Goal: Information Seeking & Learning: Learn about a topic

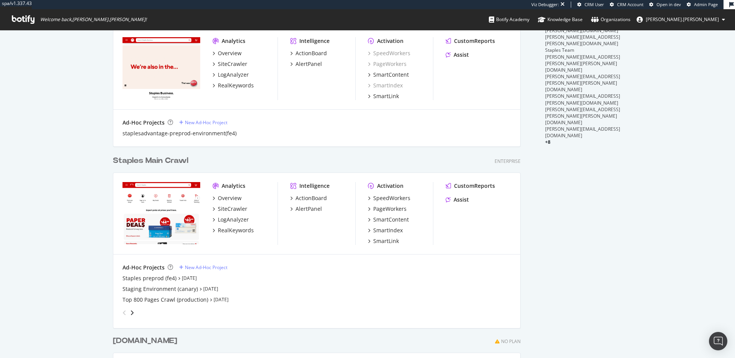
scroll to position [201, 0]
click at [391, 198] on div "SpeedWorkers" at bounding box center [391, 198] width 37 height 8
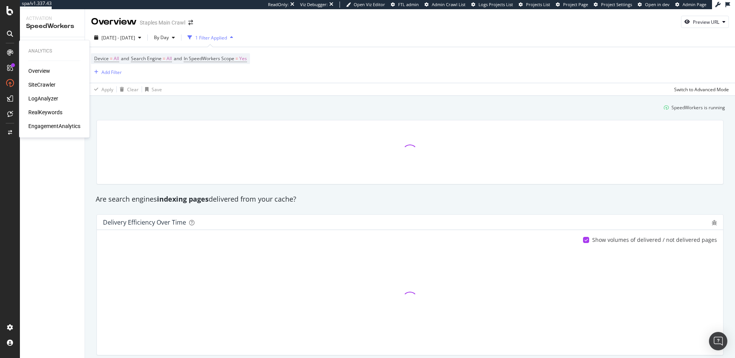
click at [50, 110] on div "RealKeywords" at bounding box center [45, 112] width 34 height 8
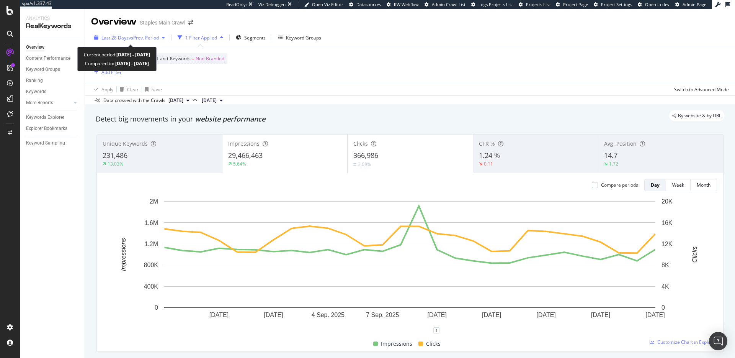
click at [158, 36] on span "vs Prev. Period" at bounding box center [144, 37] width 30 height 7
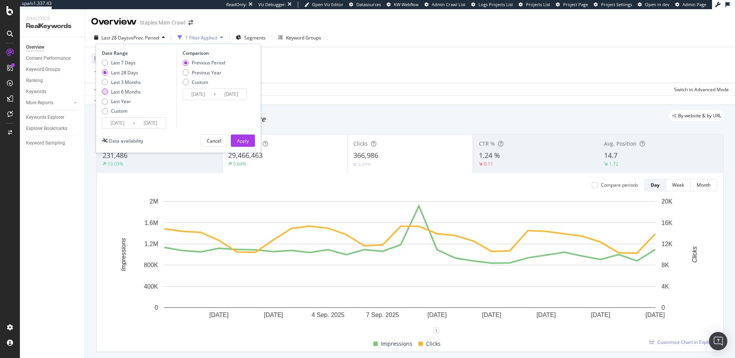
click at [135, 90] on div "Last 6 Months" at bounding box center [126, 91] width 30 height 7
type input "2025/03/23"
type input "2024/09/20"
type input "2025/03/22"
click at [116, 100] on div "Last Year" at bounding box center [121, 101] width 20 height 7
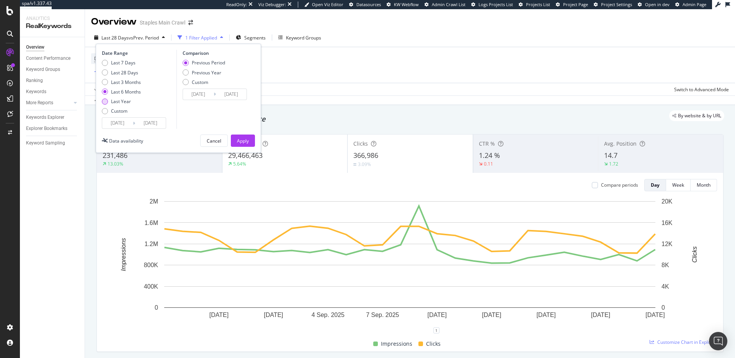
type input "2024/09/23"
type input "2023/09/24"
type input "2024/09/22"
click at [239, 142] on div "Apply" at bounding box center [243, 140] width 12 height 7
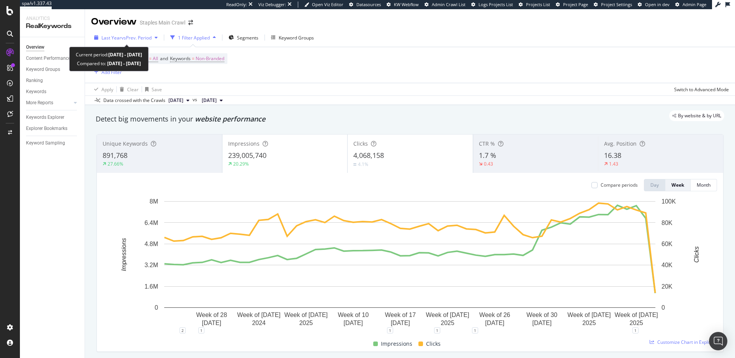
click at [146, 39] on span "vs Prev. Period" at bounding box center [136, 37] width 30 height 7
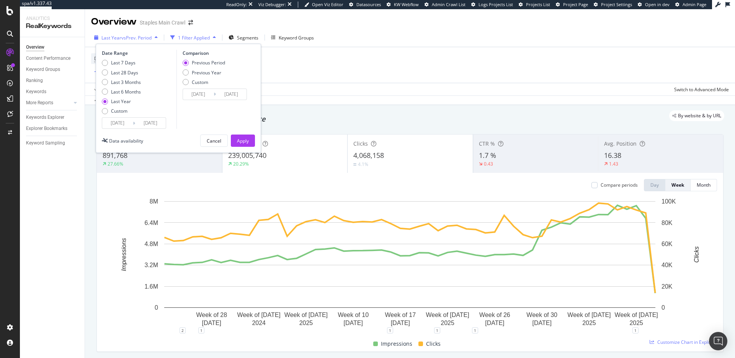
click at [146, 39] on span "vs Prev. Period" at bounding box center [136, 37] width 30 height 7
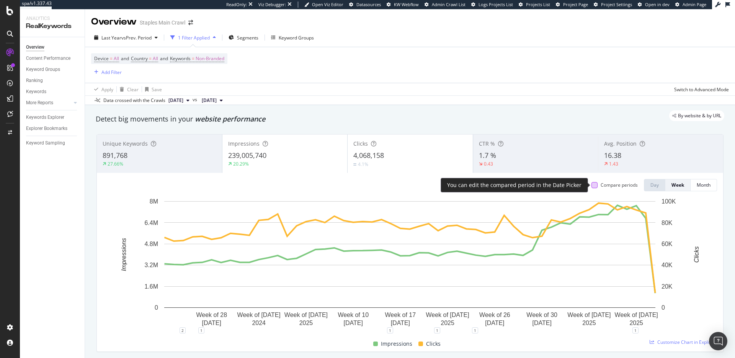
click at [596, 183] on div at bounding box center [594, 185] width 6 height 6
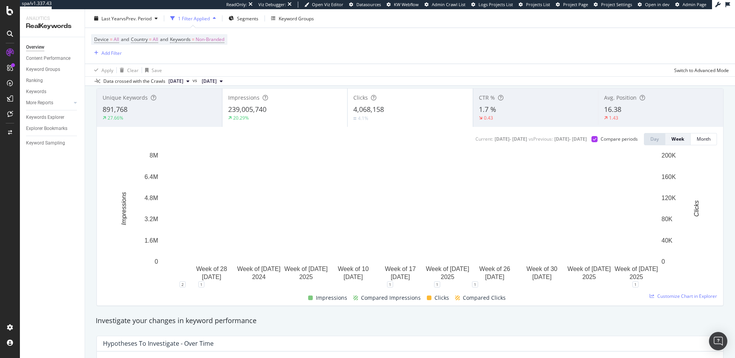
scroll to position [41, 0]
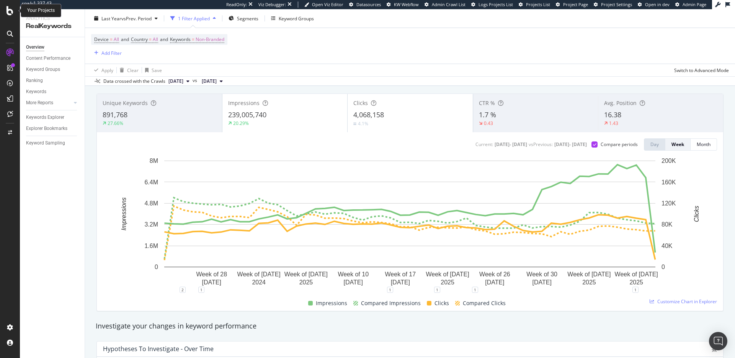
click at [8, 12] on icon at bounding box center [10, 10] width 7 height 9
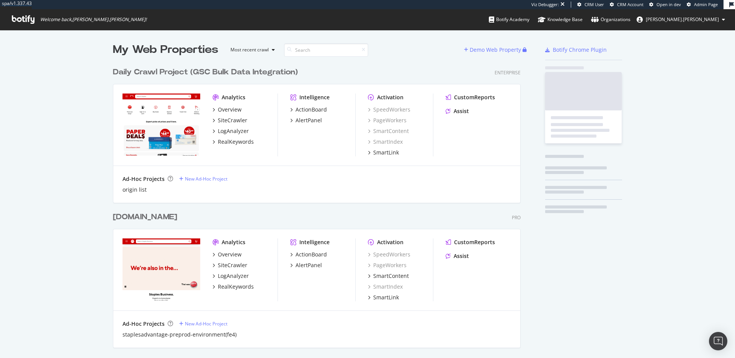
scroll to position [737, 414]
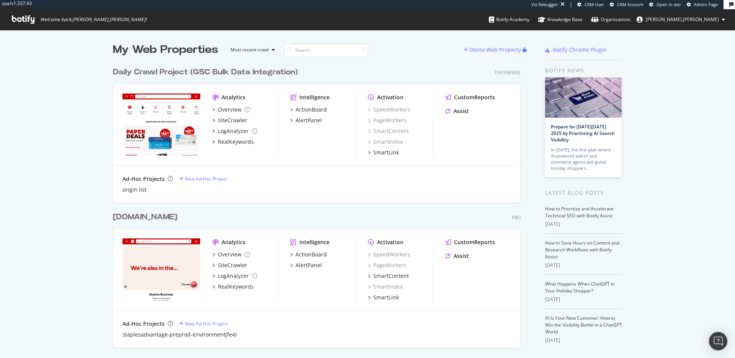
click at [318, 144] on div "Intelligence ActionBoard AlertPanel" at bounding box center [322, 124] width 65 height 63
click at [244, 142] on div "RealKeywords" at bounding box center [236, 142] width 36 height 8
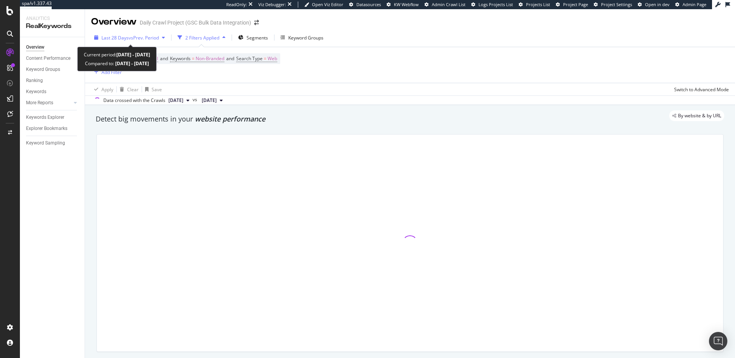
click at [142, 40] on span "vs Prev. Period" at bounding box center [144, 37] width 30 height 7
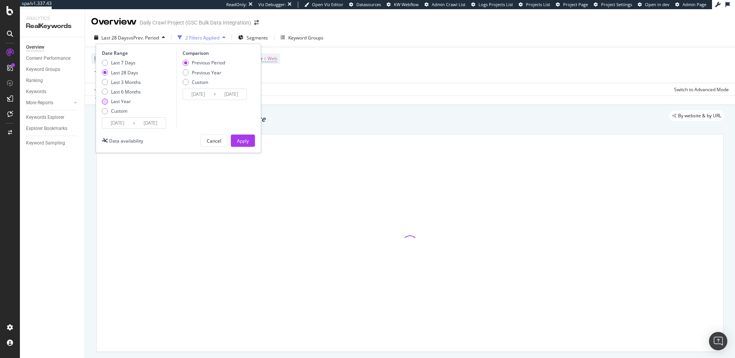
click at [117, 102] on div "Last Year" at bounding box center [121, 101] width 20 height 7
type input "2024/09/19"
type input "2023/09/20"
type input "2024/09/18"
click at [238, 139] on div "Apply" at bounding box center [243, 140] width 12 height 7
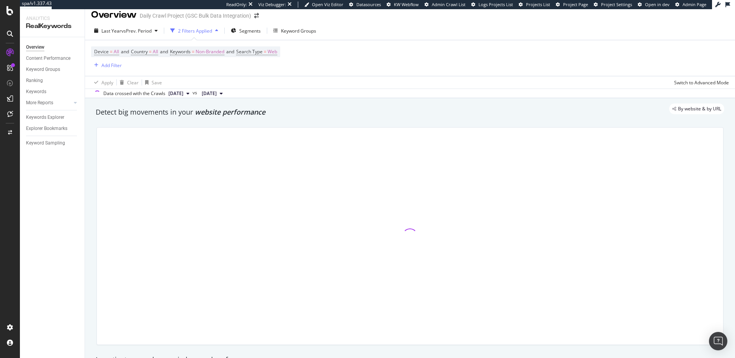
scroll to position [8, 0]
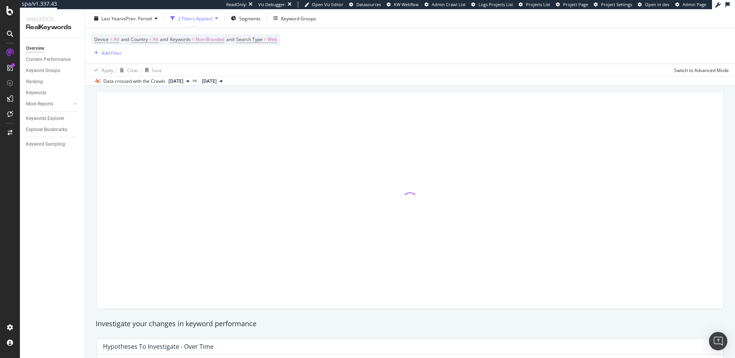
scroll to position [40, 0]
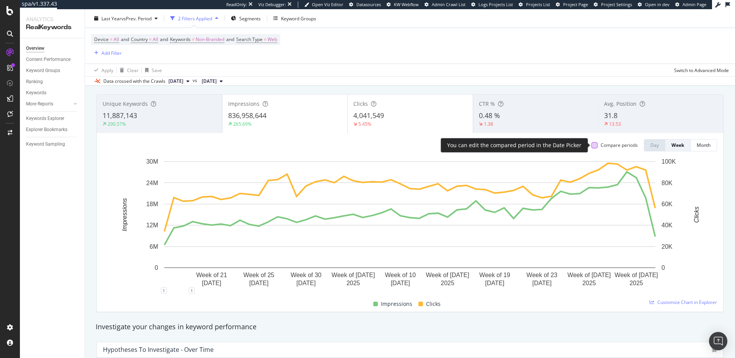
click at [596, 146] on div at bounding box center [594, 145] width 6 height 6
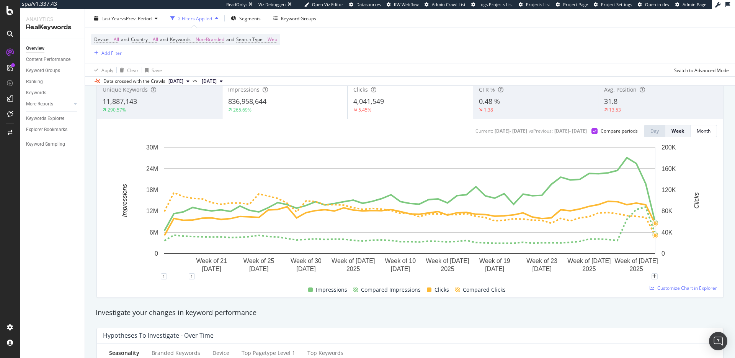
scroll to position [52, 0]
